Goal: Task Accomplishment & Management: Complete application form

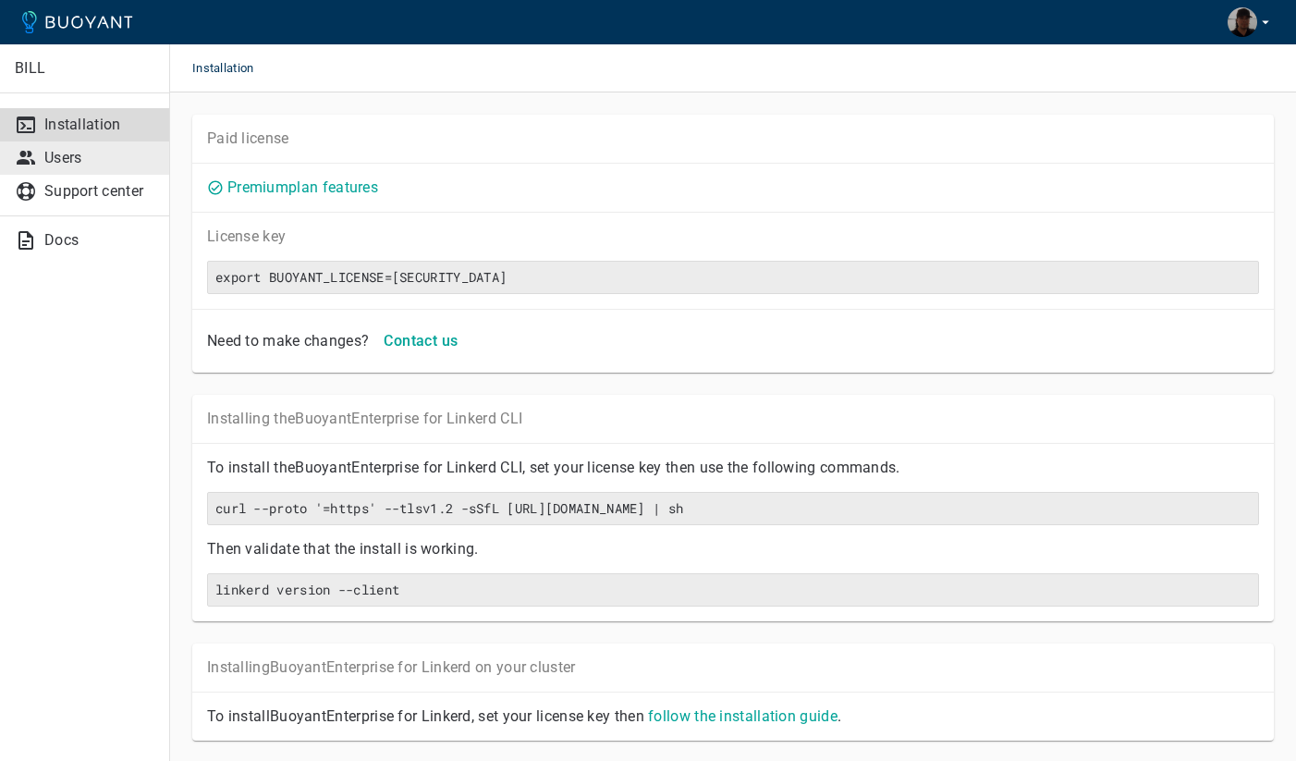
click at [87, 161] on p "Users" at bounding box center [99, 158] width 110 height 18
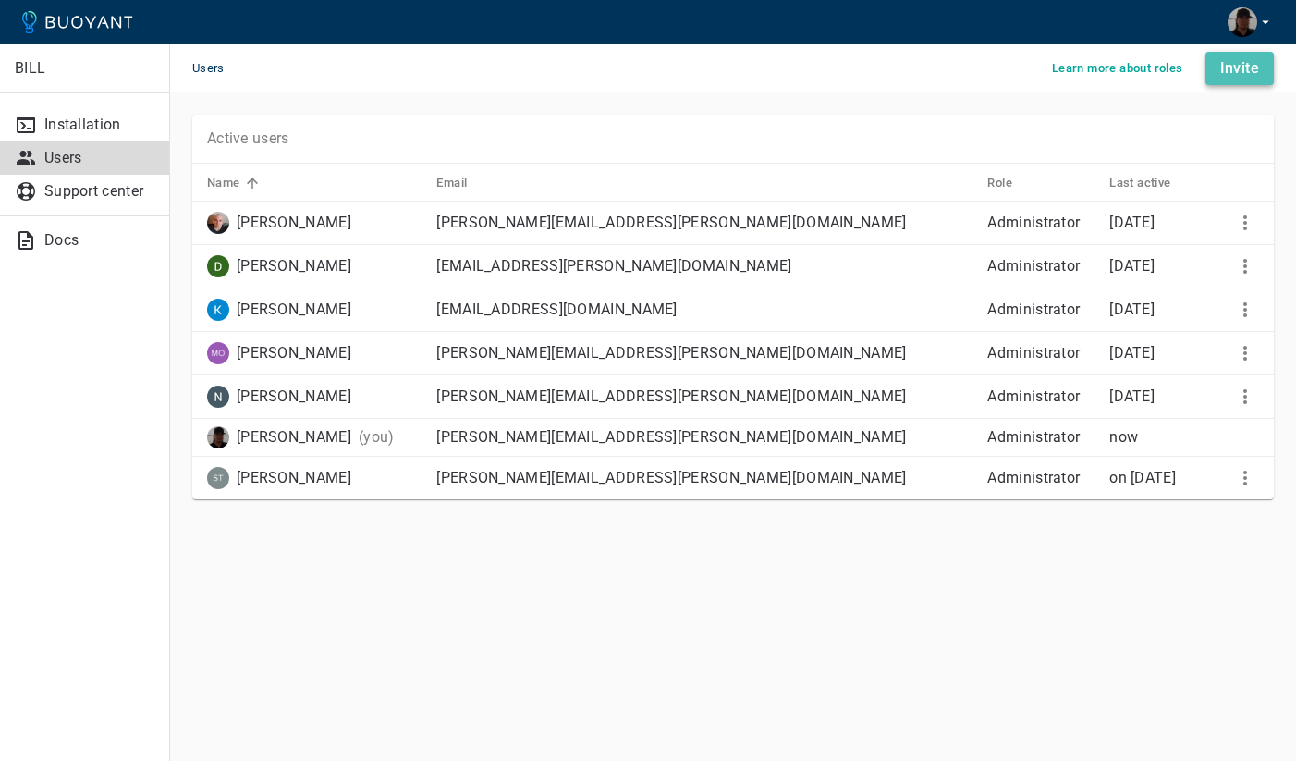
click at [1227, 66] on h4 "Invite" at bounding box center [1240, 68] width 39 height 18
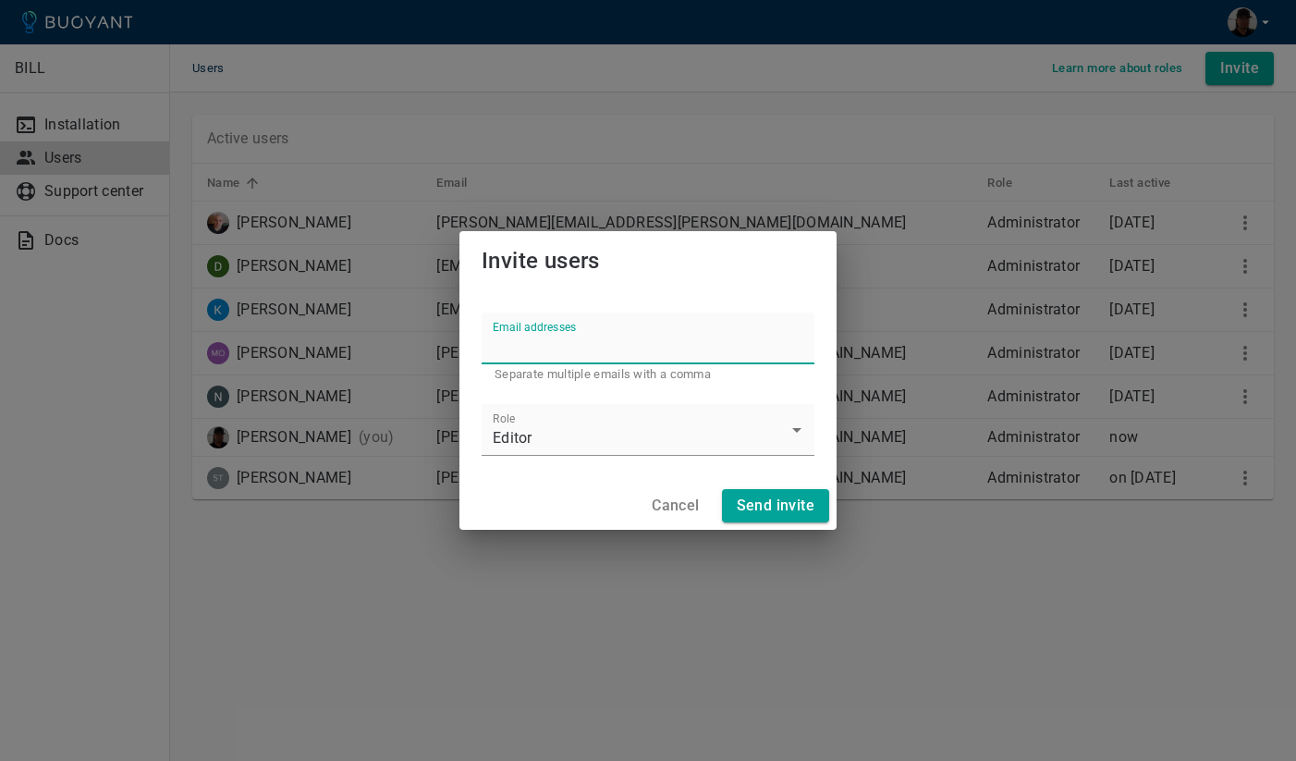
click at [530, 346] on input "Email addresses" at bounding box center [648, 339] width 333 height 52
click at [724, 349] on input "[EMAIL_ADDRESS][PERSON_NAME][DOMAIN_NAME]," at bounding box center [648, 339] width 333 height 52
paste input "[EMAIL_ADDRESS][DOMAIN_NAME]"
click at [810, 350] on input "[EMAIL_ADDRESS][PERSON_NAME][DOMAIN_NAME], [PERSON_NAME][EMAIL_ADDRESS][DOMAIN_…" at bounding box center [648, 339] width 333 height 52
click at [777, 361] on input "[EMAIL_ADDRESS][PERSON_NAME][DOMAIN_NAME], [PERSON_NAME][EMAIL_ADDRESS][DOMAIN_…" at bounding box center [648, 339] width 333 height 52
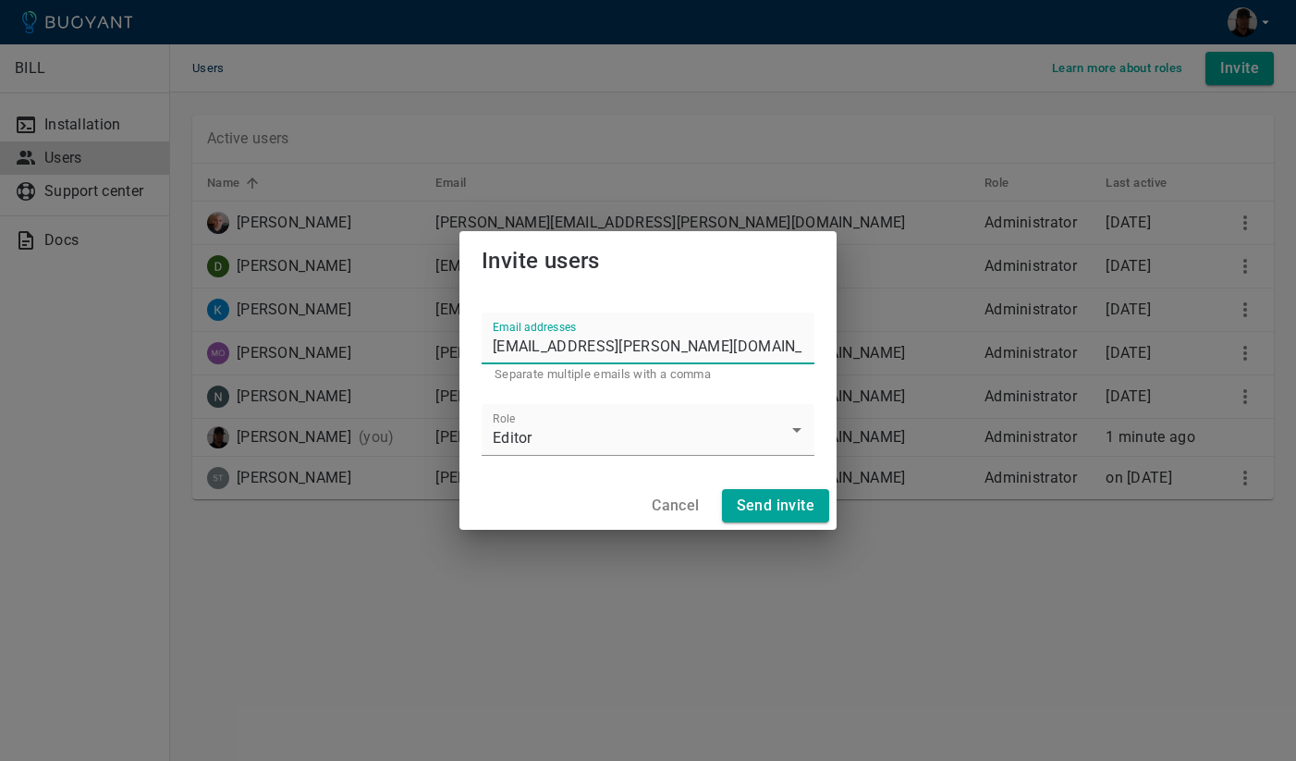
click at [784, 351] on input "[EMAIL_ADDRESS][PERSON_NAME][DOMAIN_NAME], [PERSON_NAME][EMAIL_ADDRESS][DOMAIN_…" at bounding box center [648, 339] width 333 height 52
paste input "[PERSON_NAME][EMAIL_ADDRESS][PERSON_NAME][DOMAIN_NAME]"
click at [801, 351] on input "[EMAIL_ADDRESS][PERSON_NAME][DOMAIN_NAME], [PERSON_NAME][EMAIL_ADDRESS][DOMAIN_…" at bounding box center [648, 339] width 333 height 52
paste input "[PERSON_NAME][EMAIL_ADDRESS][PERSON_NAME][DOMAIN_NAME]"
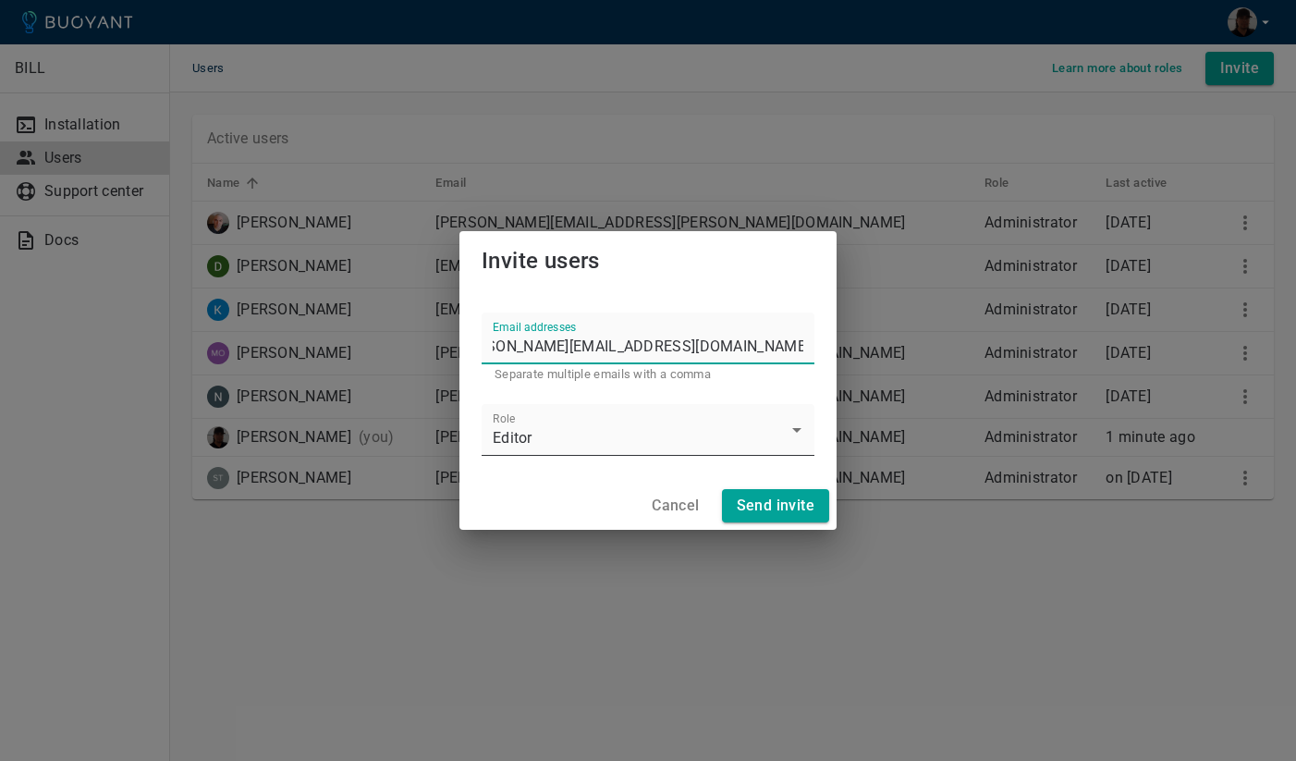
type input "[EMAIL_ADDRESS][PERSON_NAME][DOMAIN_NAME], [PERSON_NAME][EMAIL_ADDRESS][DOMAIN_…"
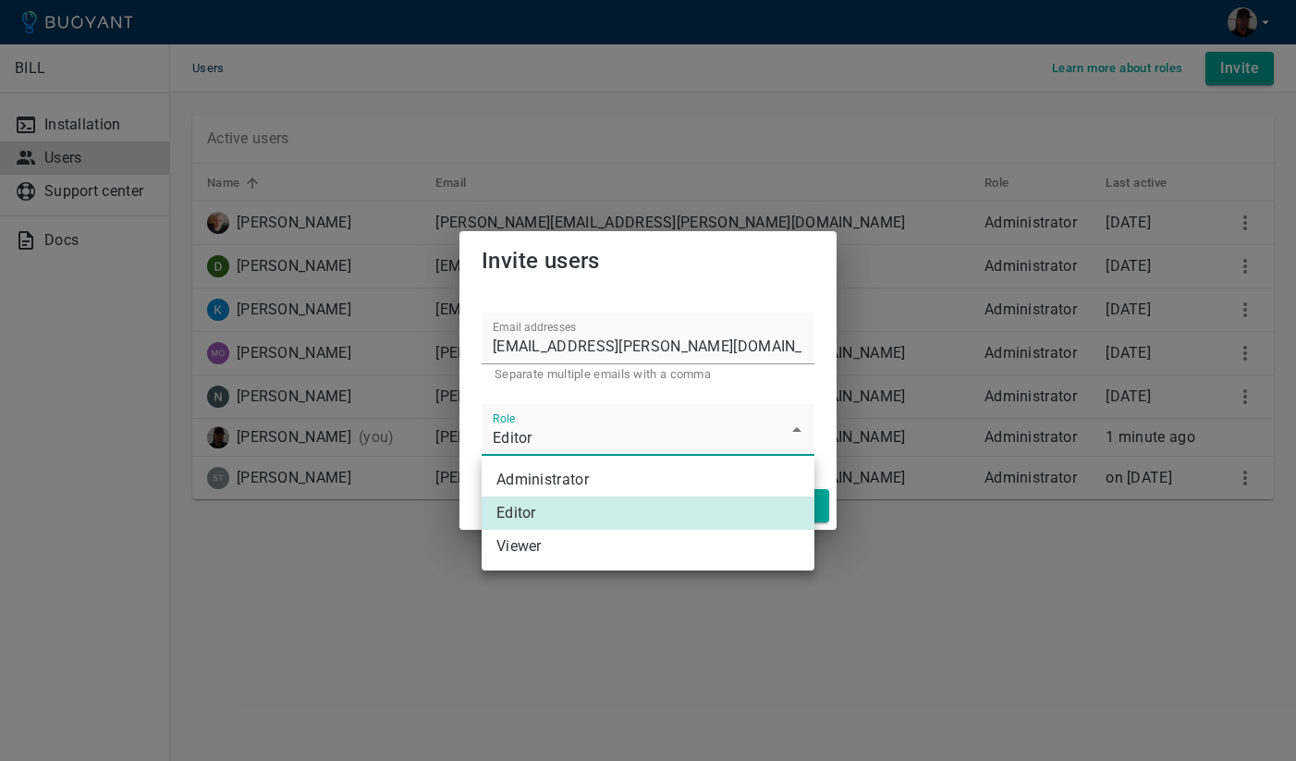
click at [766, 422] on body "BILL Installation Users Support center Docs Users Learn more about roles Invite…" at bounding box center [648, 380] width 1296 height 761
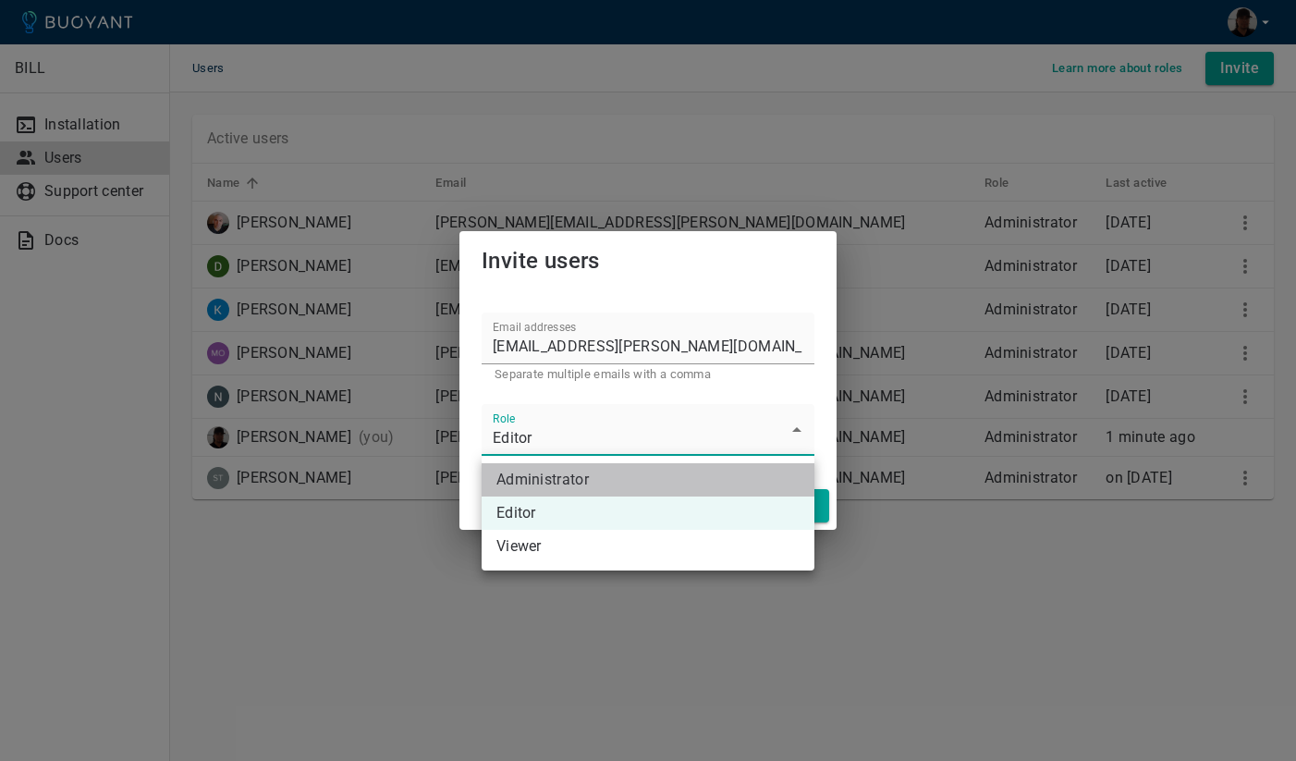
click at [635, 469] on li "Administrator" at bounding box center [648, 479] width 333 height 33
type input "Administrator"
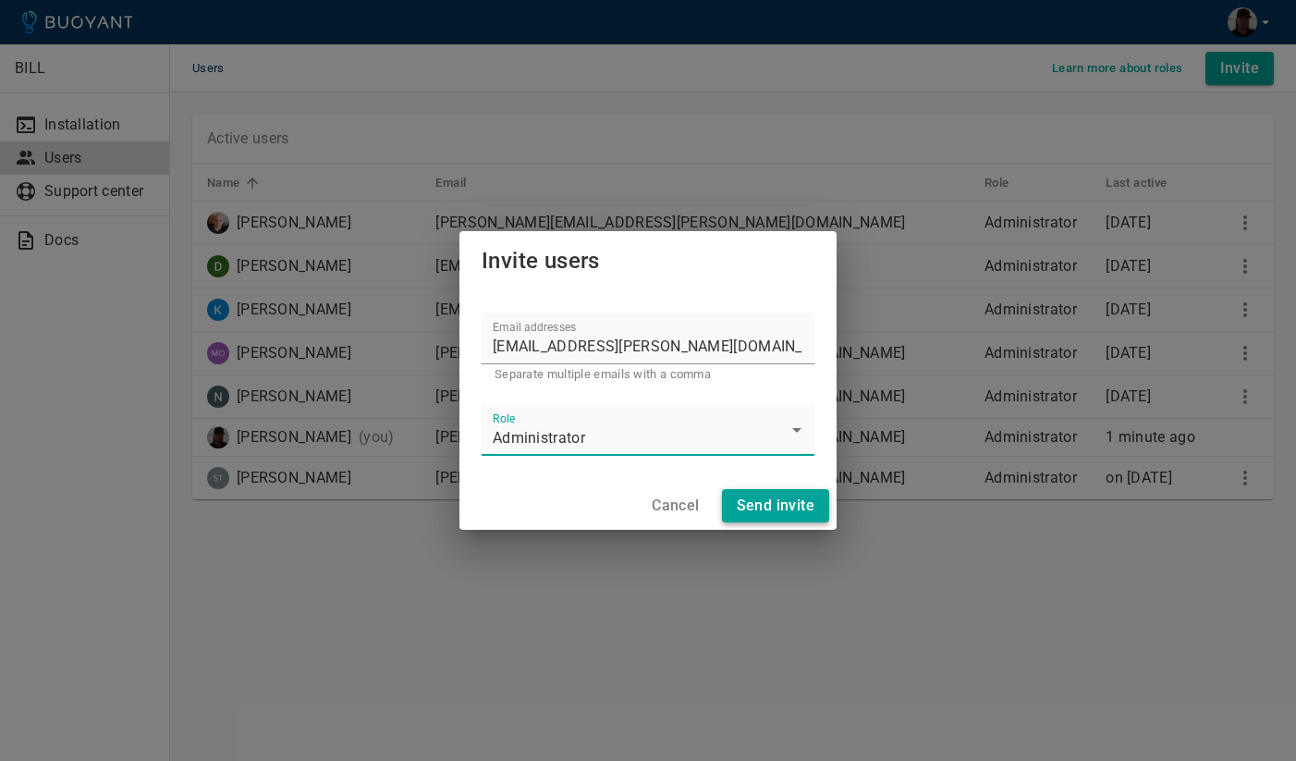
click at [773, 505] on h4 "Send invite" at bounding box center [776, 506] width 78 height 18
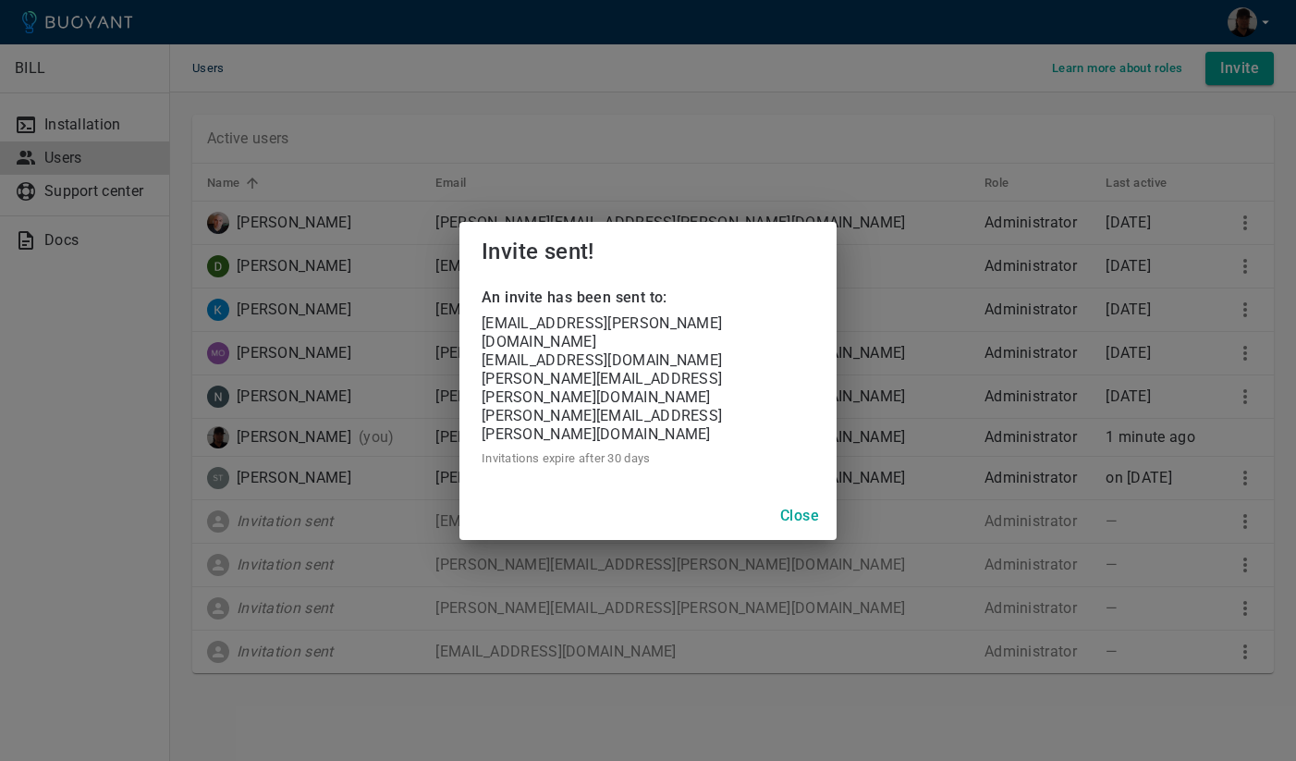
click at [804, 507] on h4 "Close" at bounding box center [799, 516] width 39 height 18
